Goal: Find contact information: Obtain details needed to contact an individual or organization

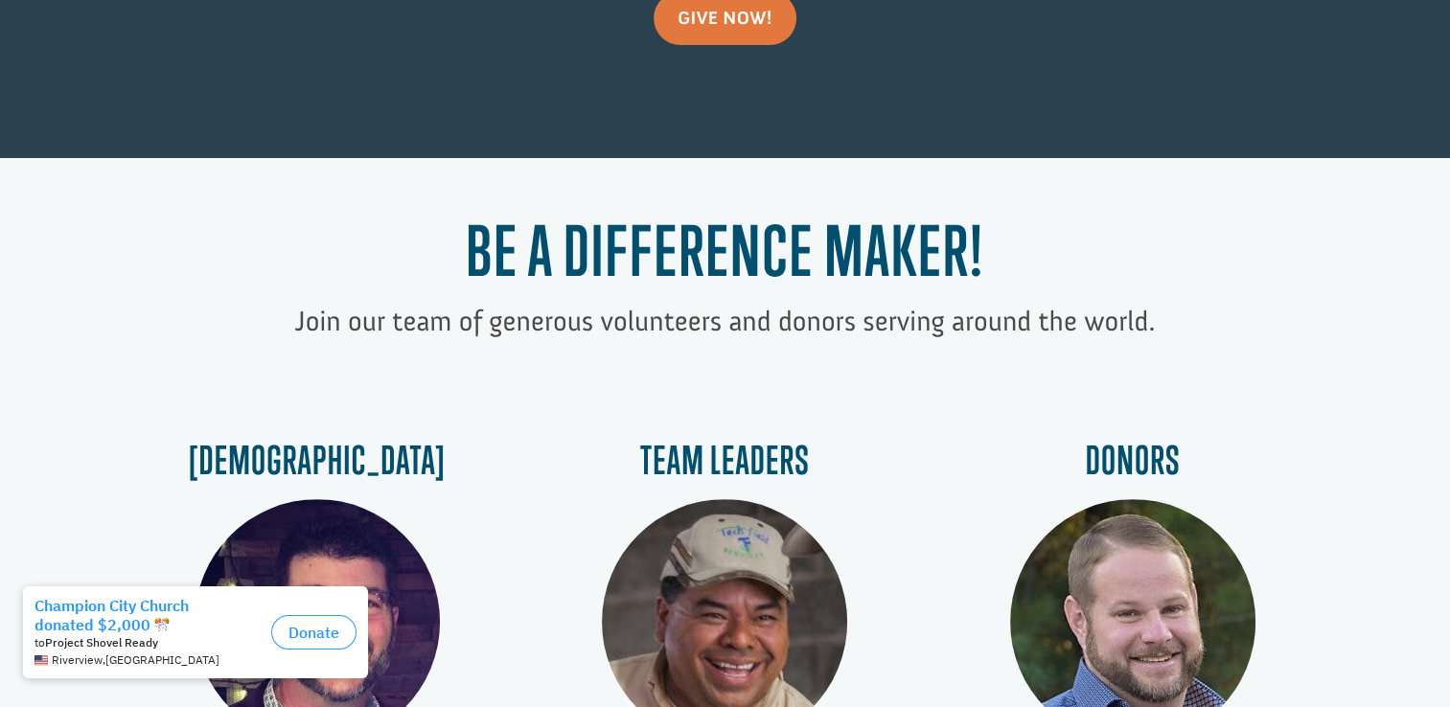
scroll to position [862, 0]
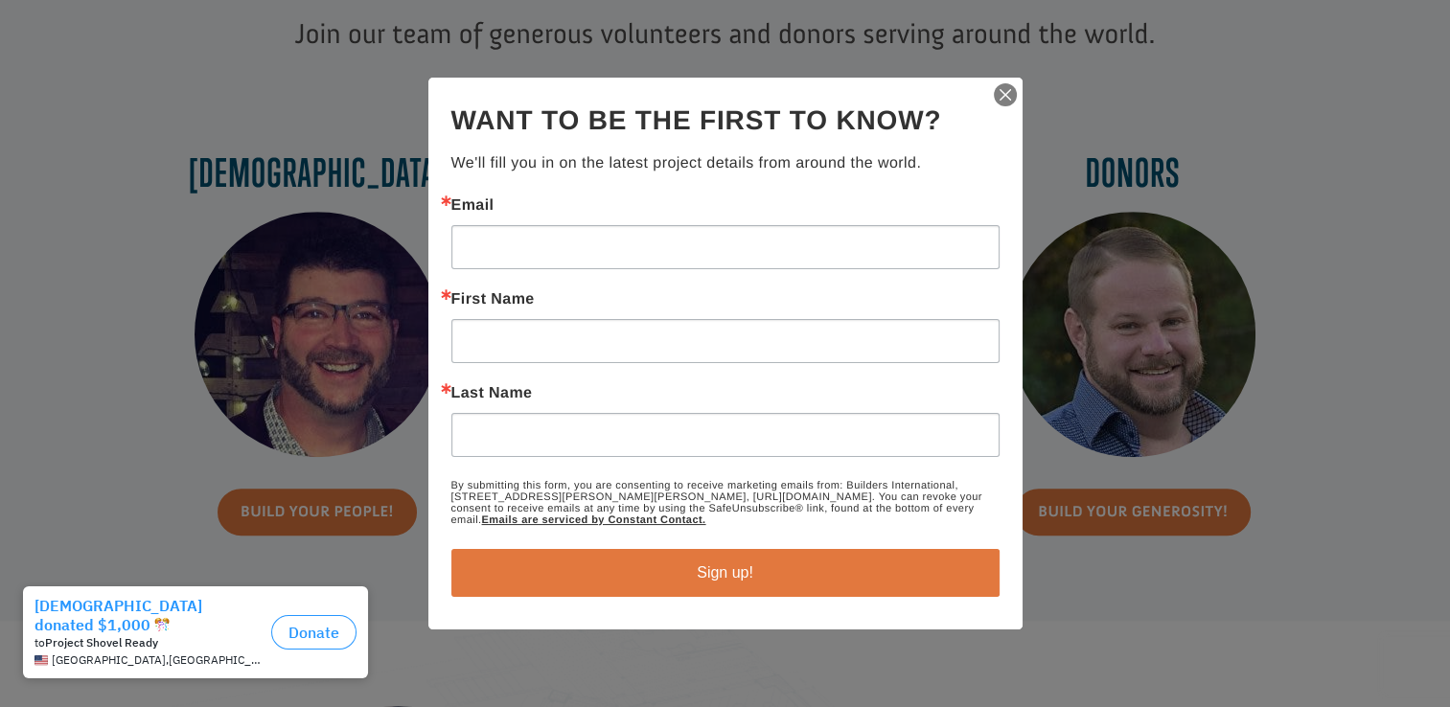
click at [1002, 94] on img "button" at bounding box center [1005, 94] width 27 height 27
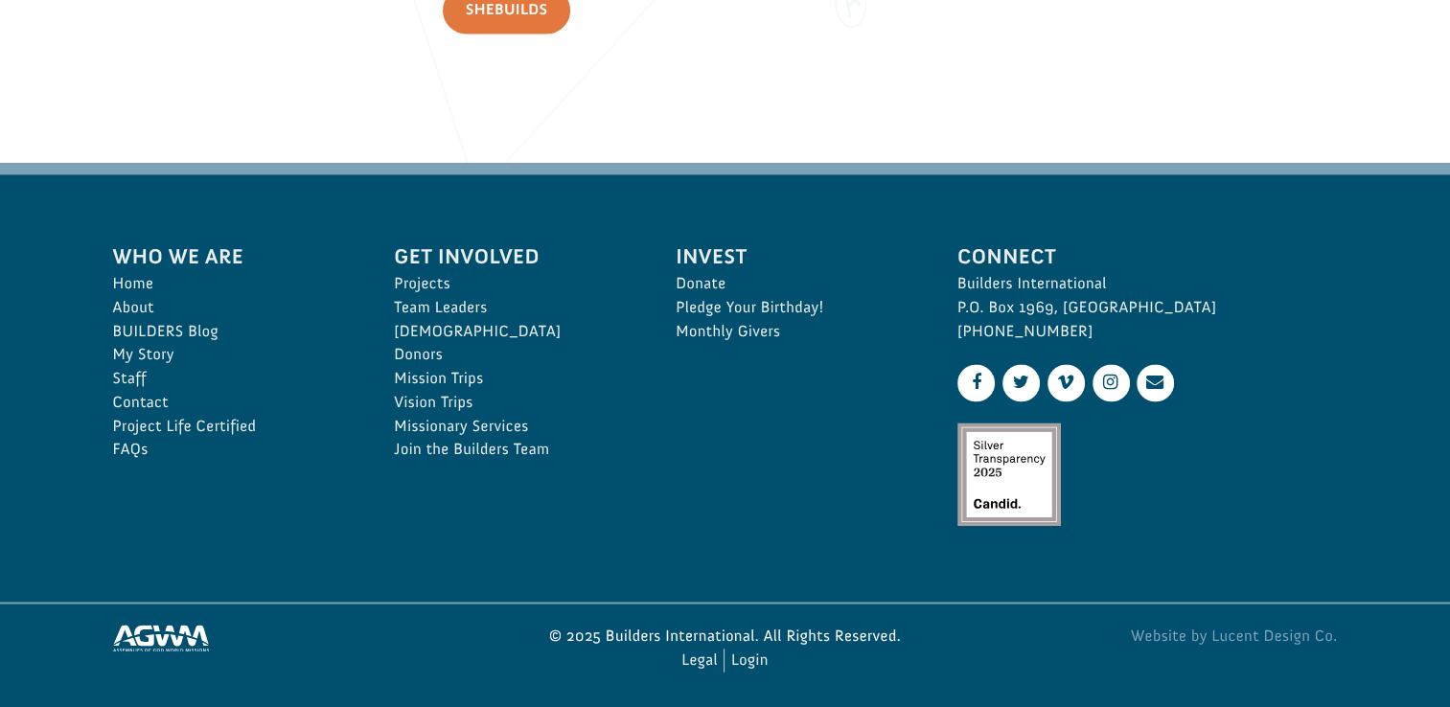
scroll to position [2909, 0]
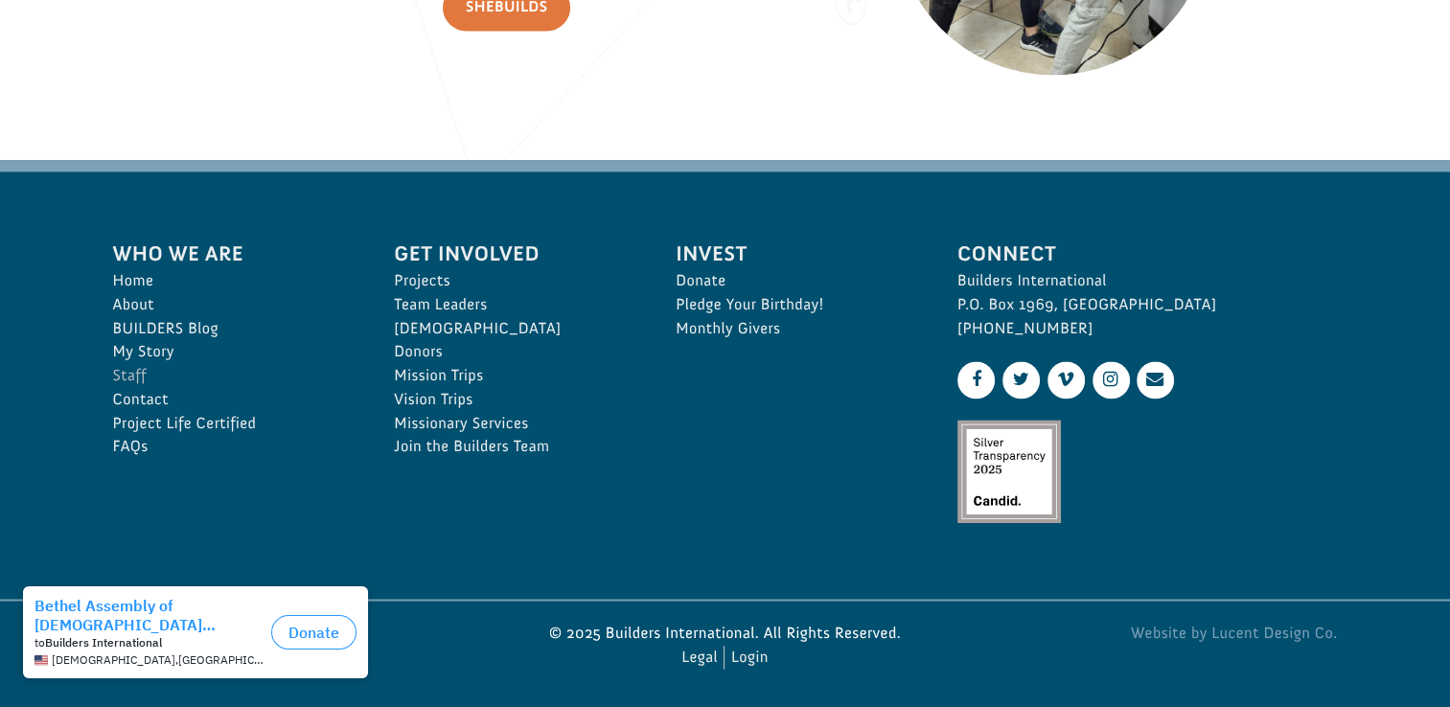
click at [136, 371] on link "Staff" at bounding box center [233, 376] width 240 height 24
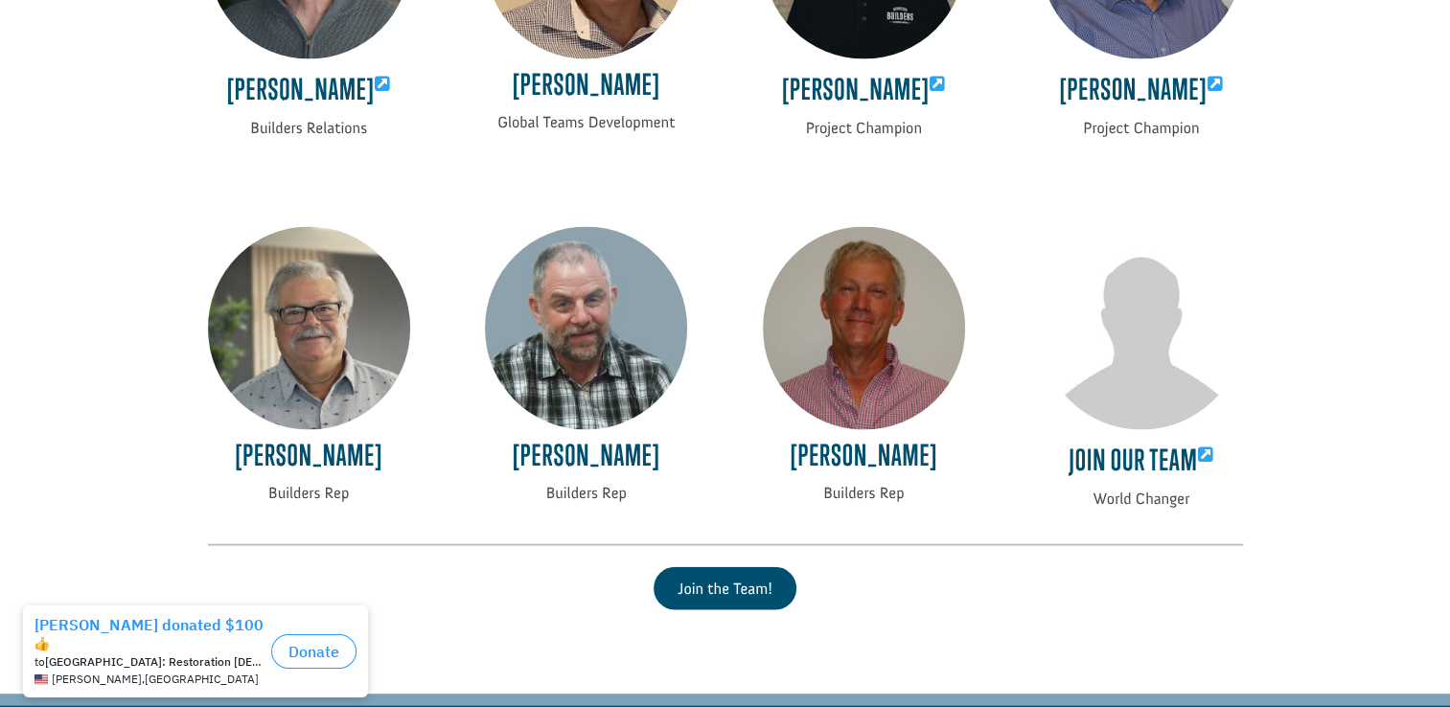
scroll to position [4504, 0]
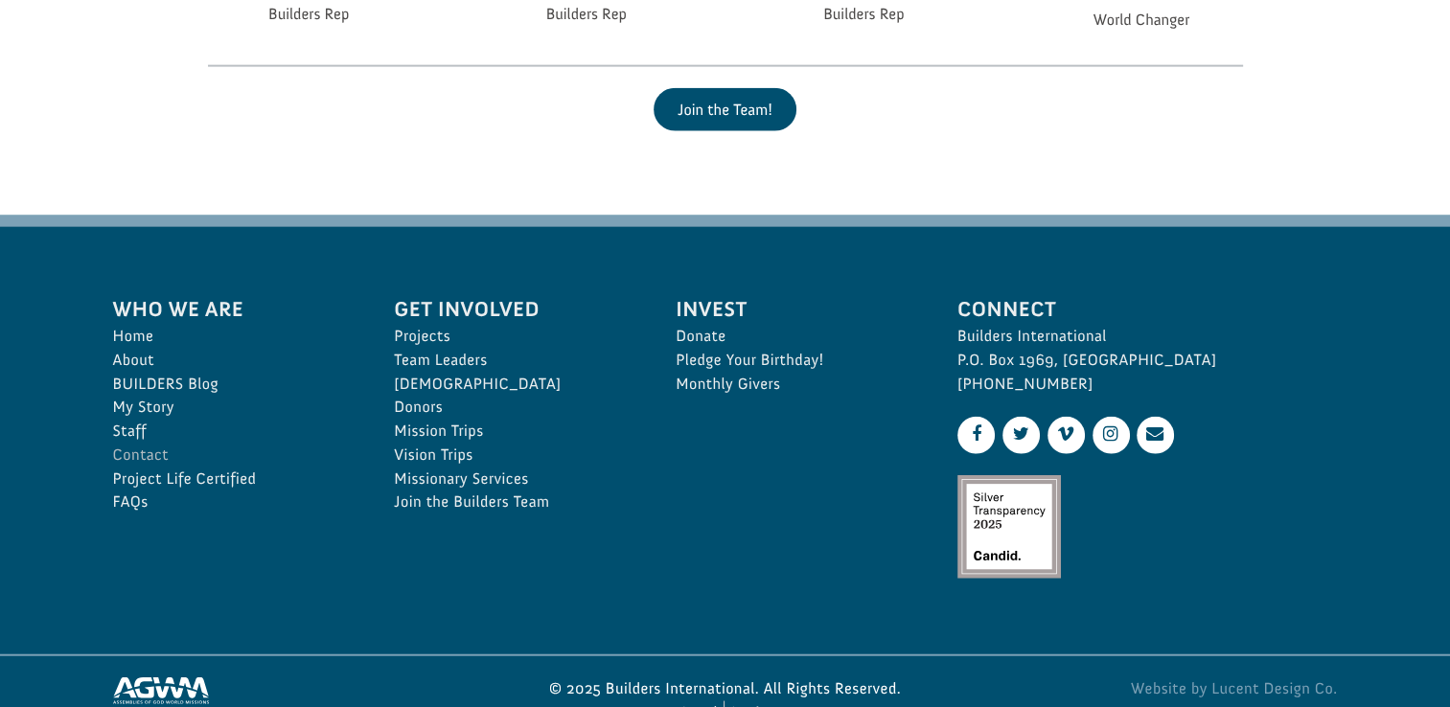
click at [153, 461] on link "Contact" at bounding box center [233, 456] width 240 height 24
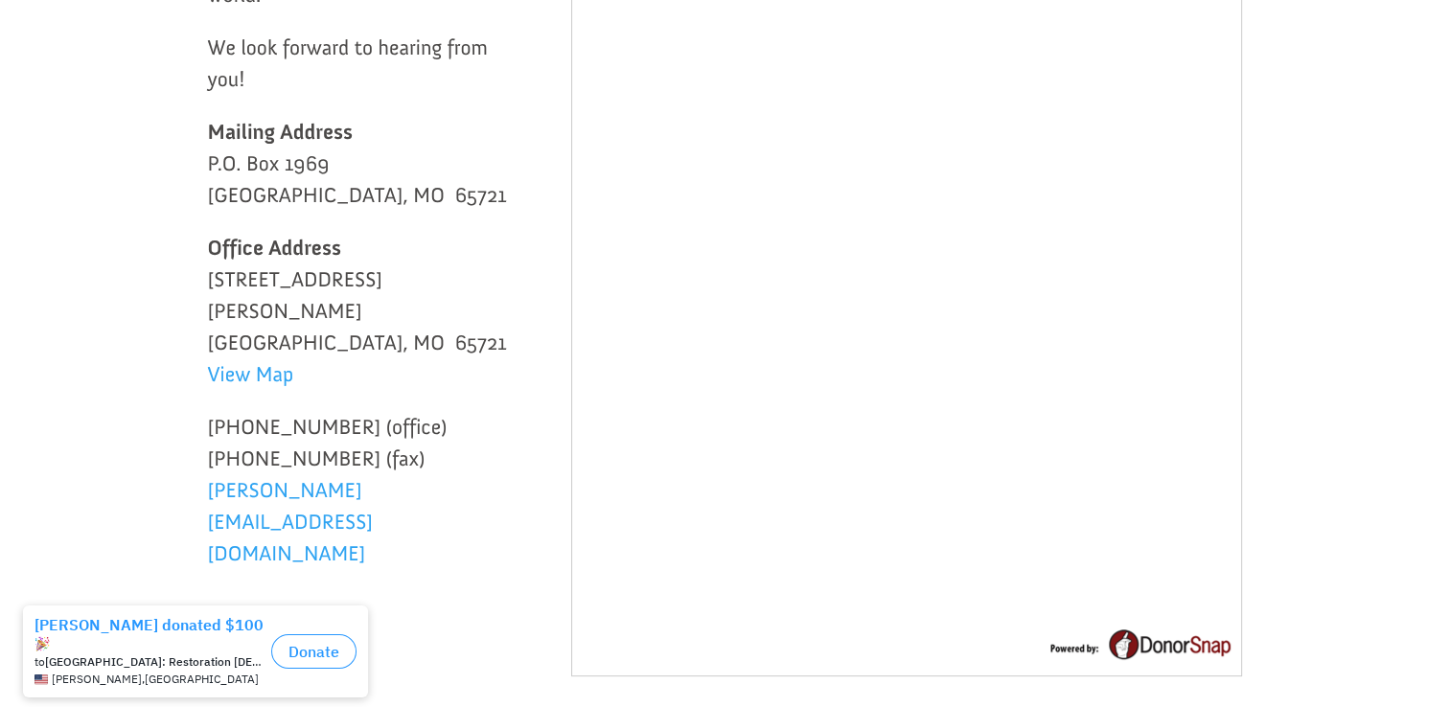
scroll to position [479, 0]
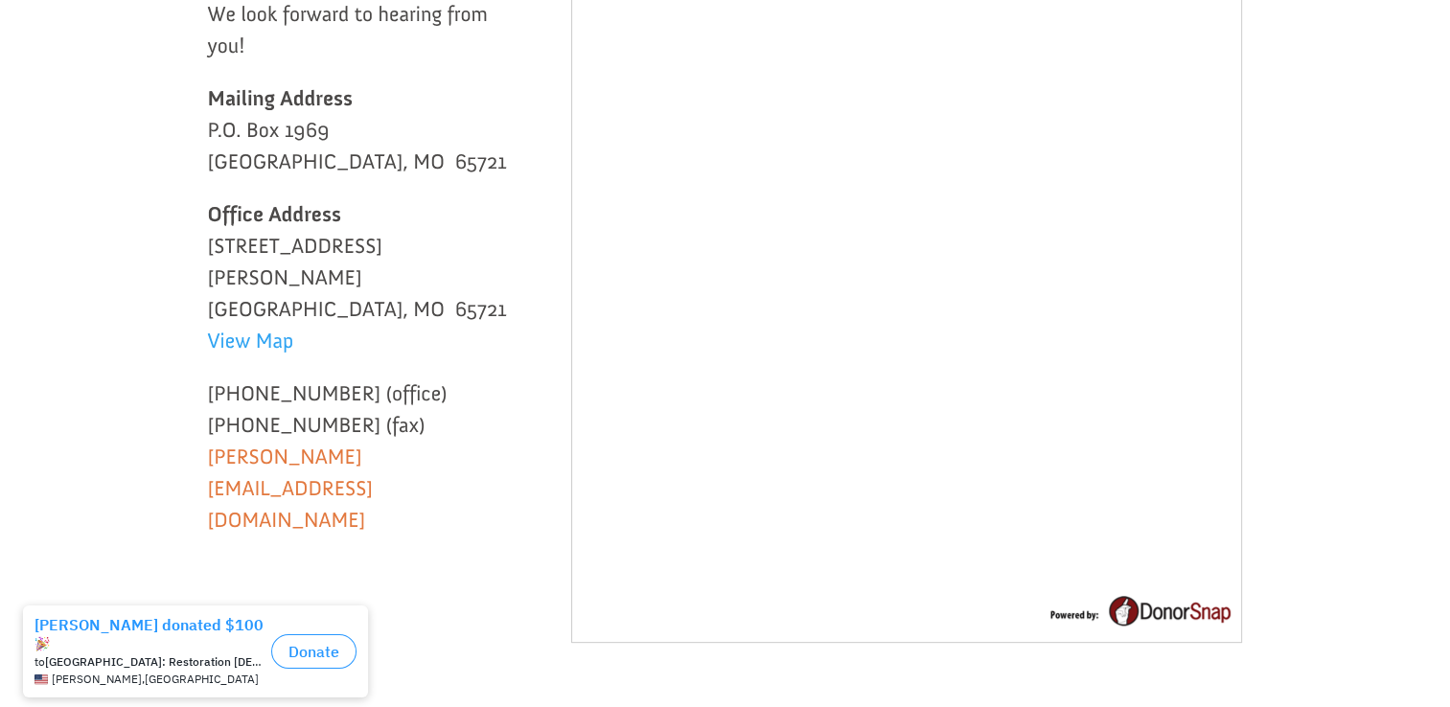
click at [345, 444] on link "[PERSON_NAME][EMAIL_ADDRESS][DOMAIN_NAME]" at bounding box center [291, 493] width 166 height 99
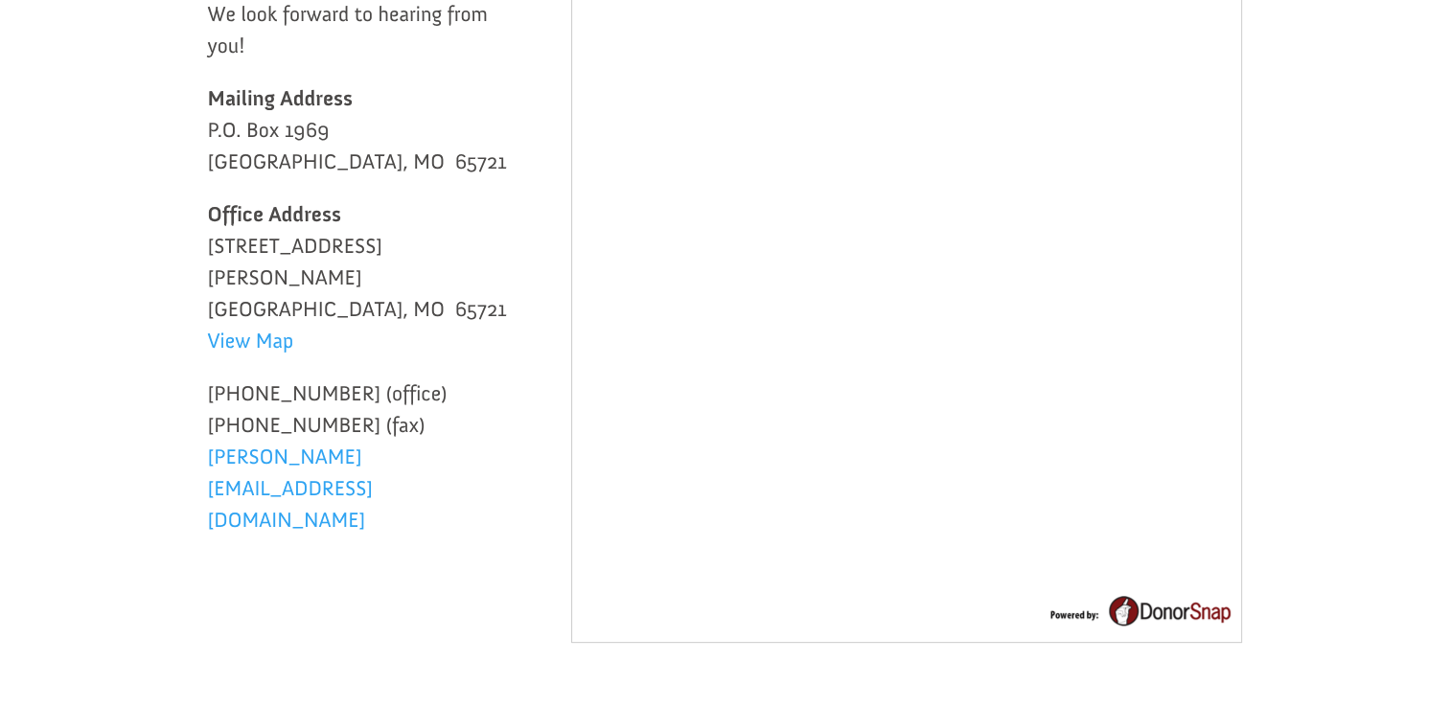
click at [299, 499] on div "Thank you for visiting our website! Our passion is to serve you in your efforts…" at bounding box center [725, 247] width 1035 height 853
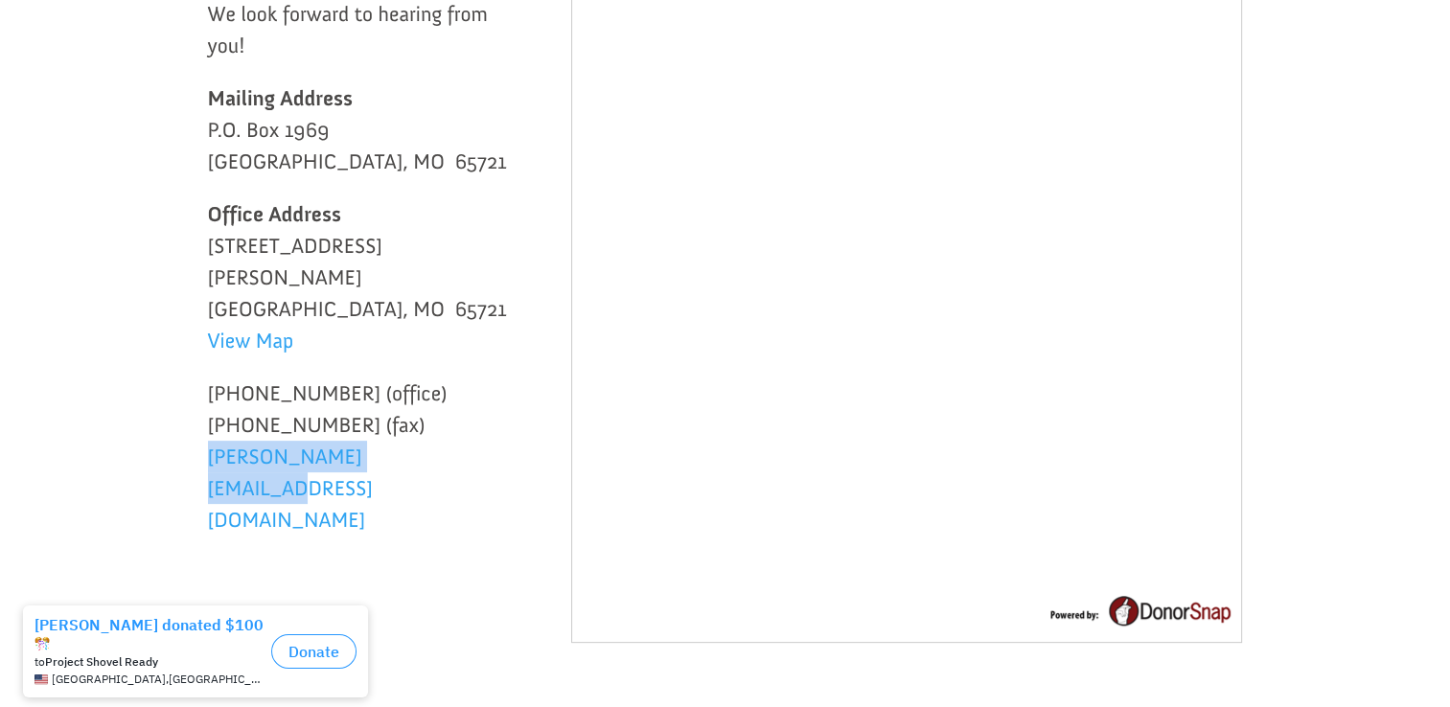
drag, startPoint x: 194, startPoint y: 431, endPoint x: 418, endPoint y: 448, distance: 224.9
click at [418, 448] on div "Thank you for visiting our website! Our passion is to serve you in your efforts…" at bounding box center [725, 312] width 1408 height 1096
copy link "[PERSON_NAME][EMAIL_ADDRESS][DOMAIN_NAME]"
